Goal: Navigation & Orientation: Find specific page/section

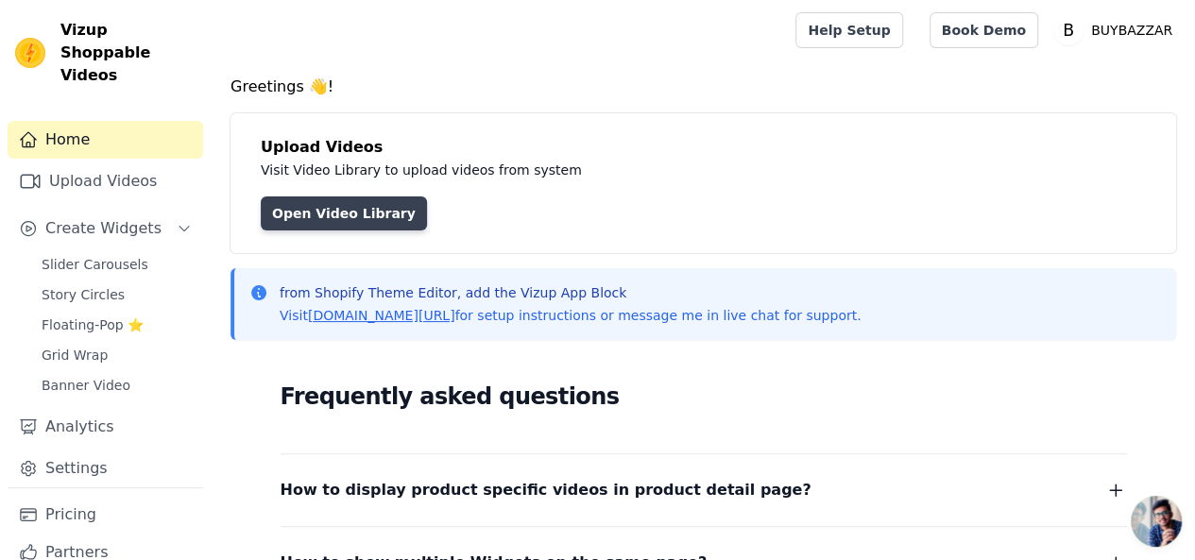
click at [301, 207] on link "Open Video Library" at bounding box center [344, 214] width 166 height 34
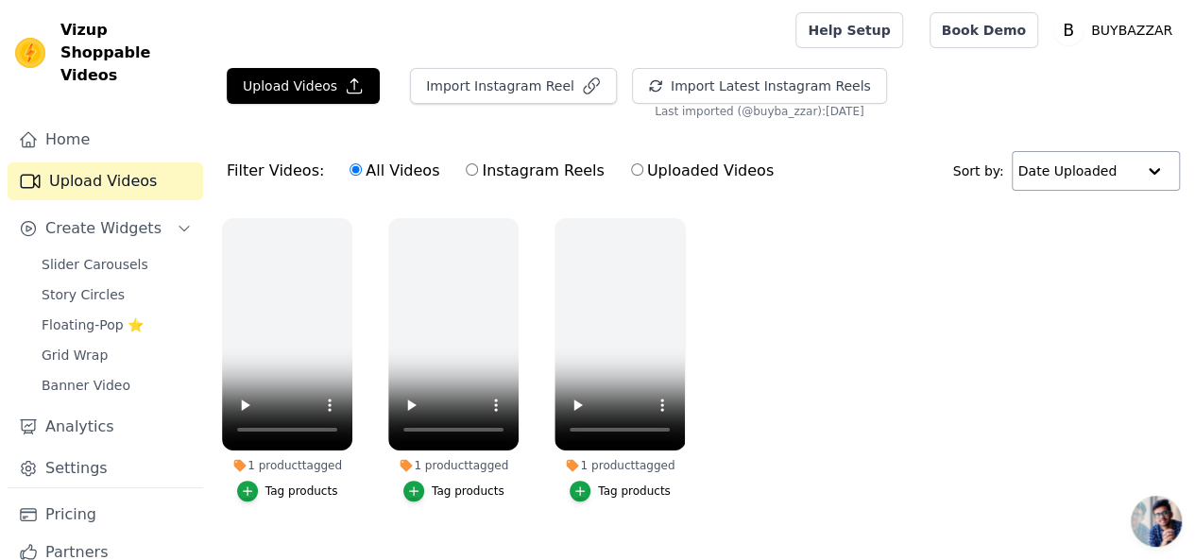
click at [1047, 166] on input "text" at bounding box center [1077, 171] width 117 height 38
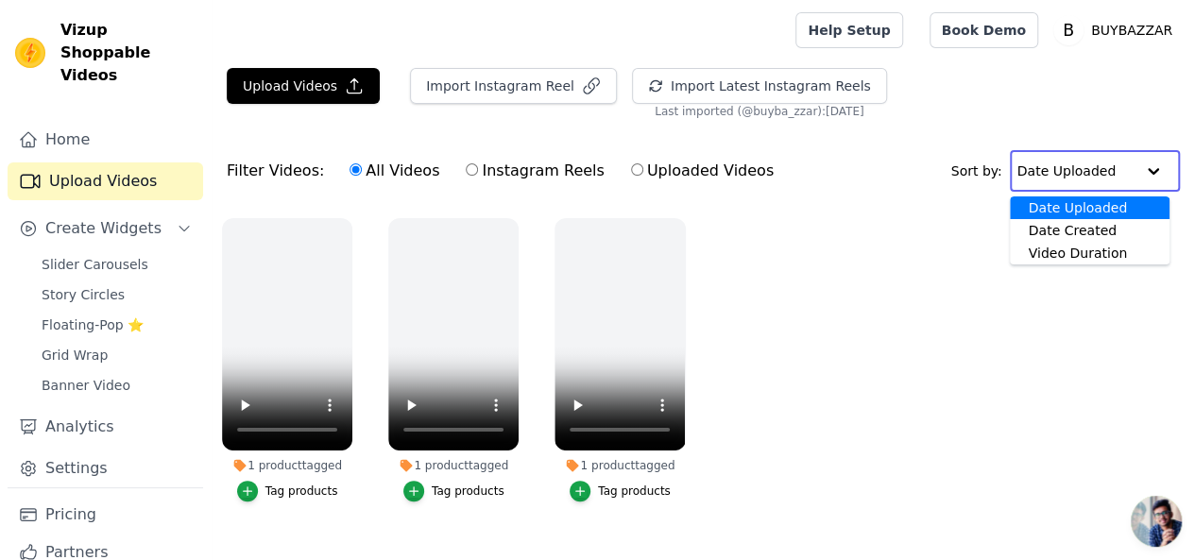
click at [1047, 166] on input "text" at bounding box center [1076, 171] width 117 height 38
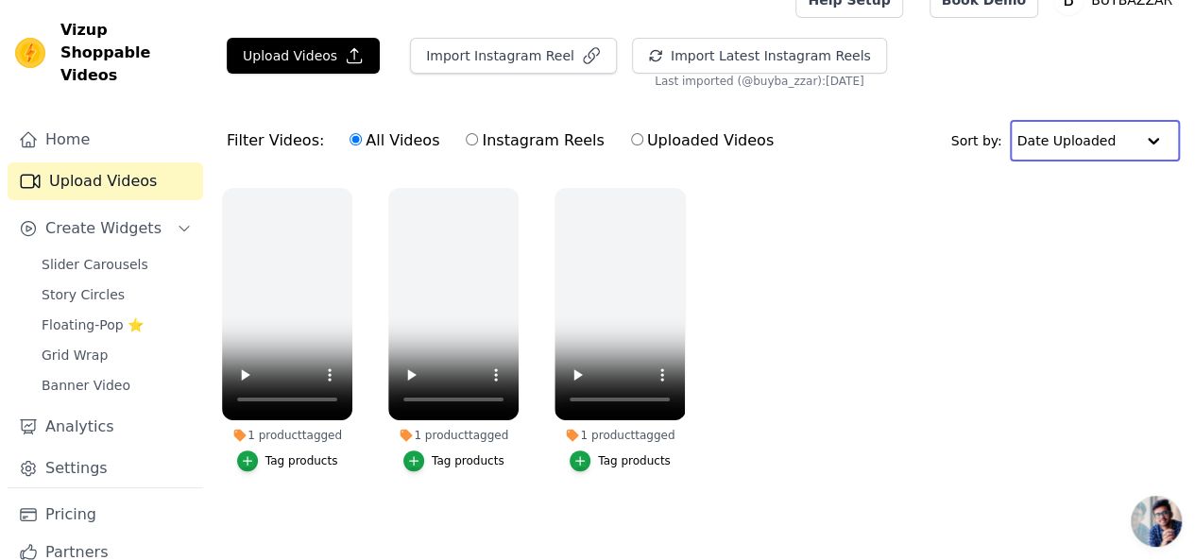
scroll to position [31, 0]
